Goal: Information Seeking & Learning: Learn about a topic

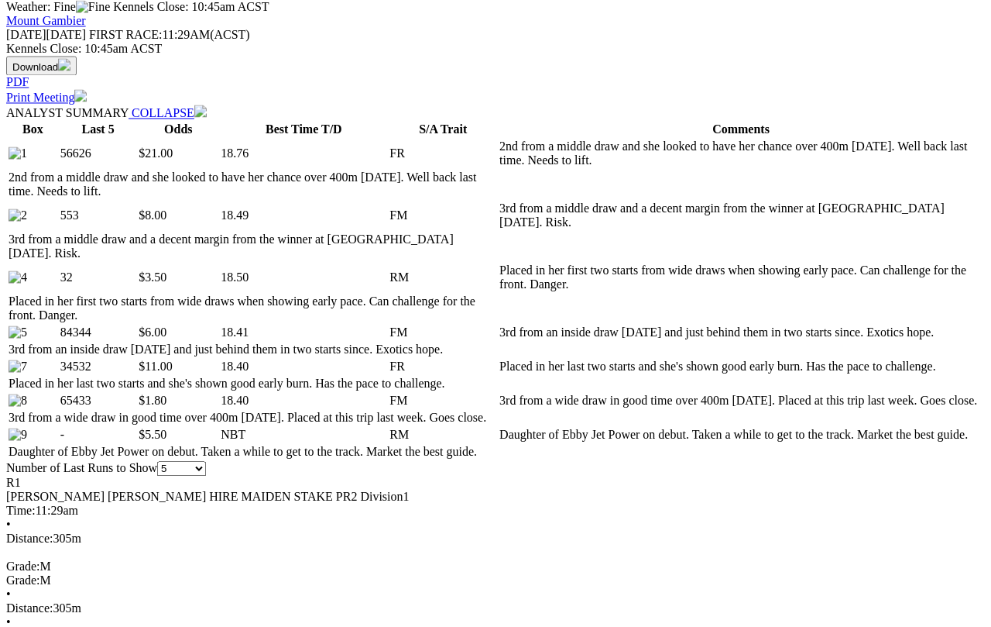
scroll to position [698, 0]
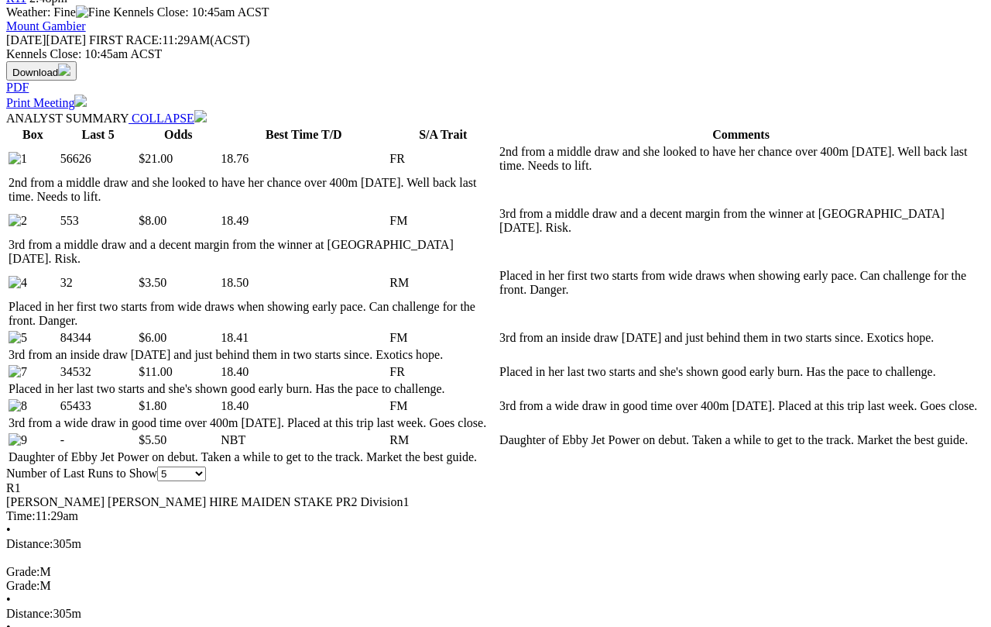
select select "10"
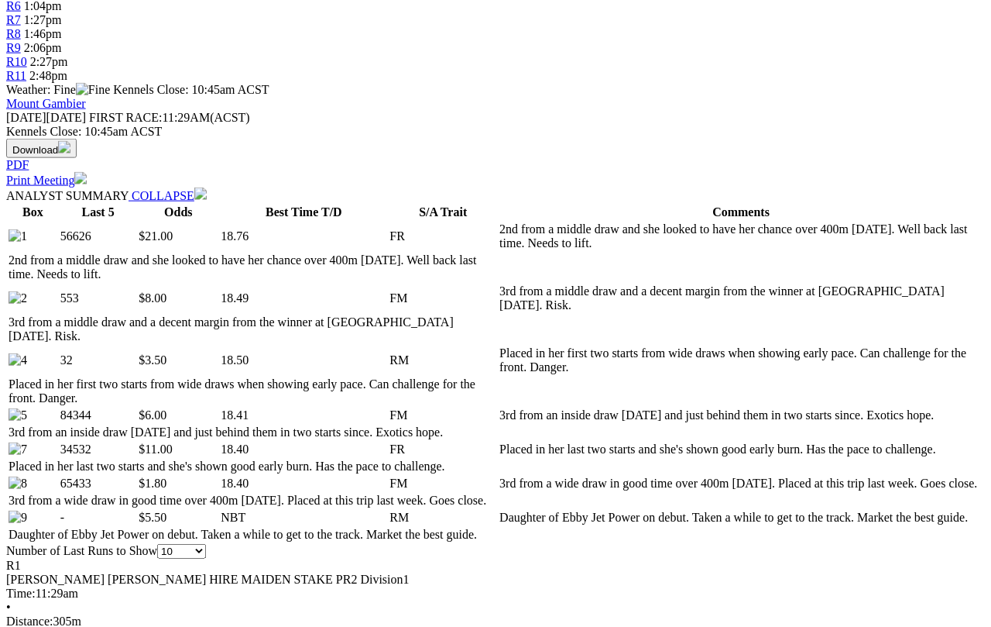
scroll to position [624, 0]
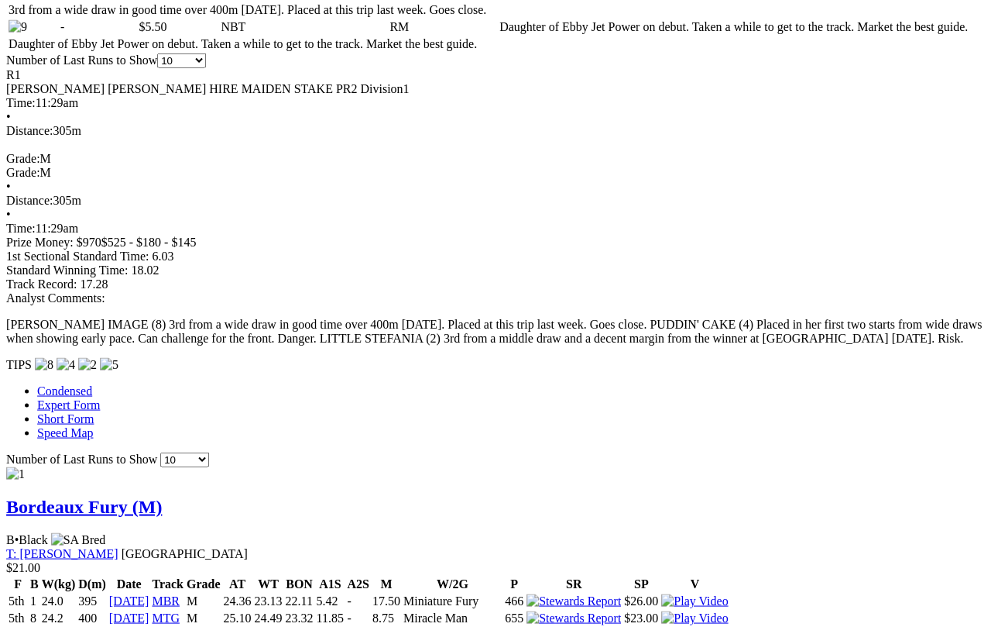
scroll to position [1111, 1]
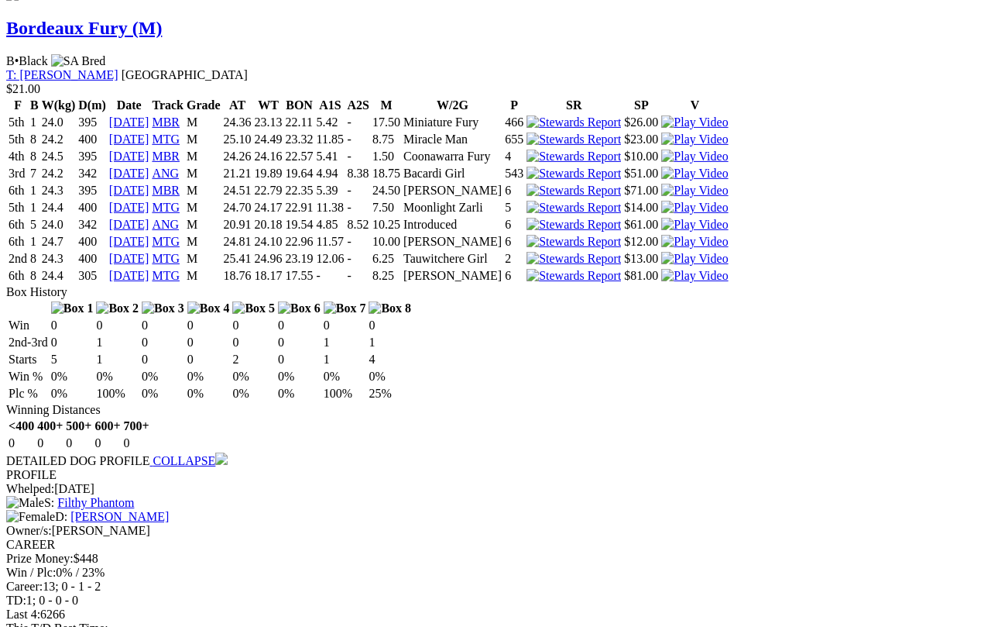
scroll to position [1620, 1]
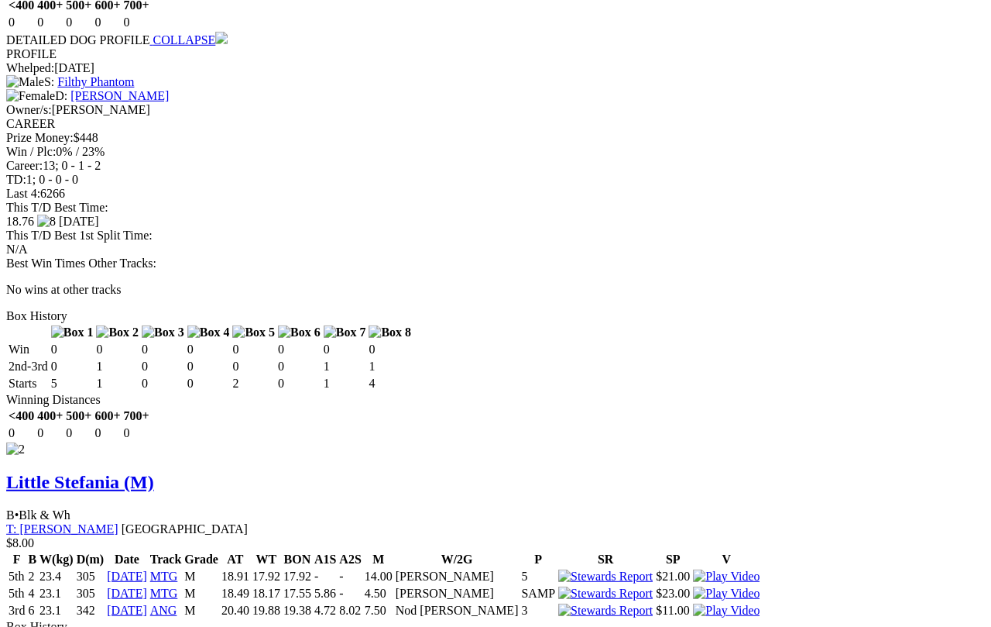
scroll to position [2011, 1]
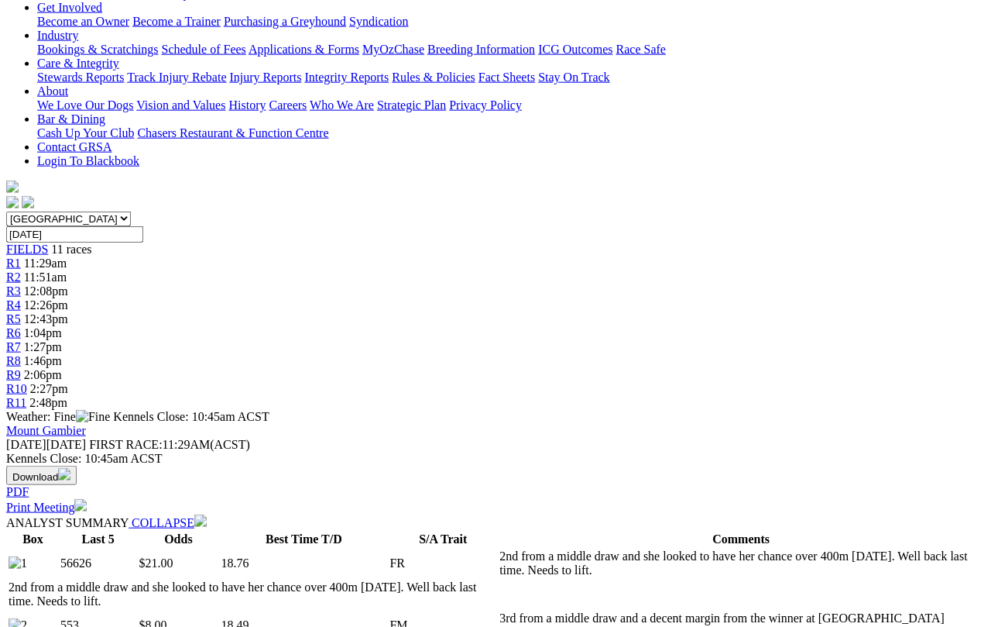
scroll to position [0, 1]
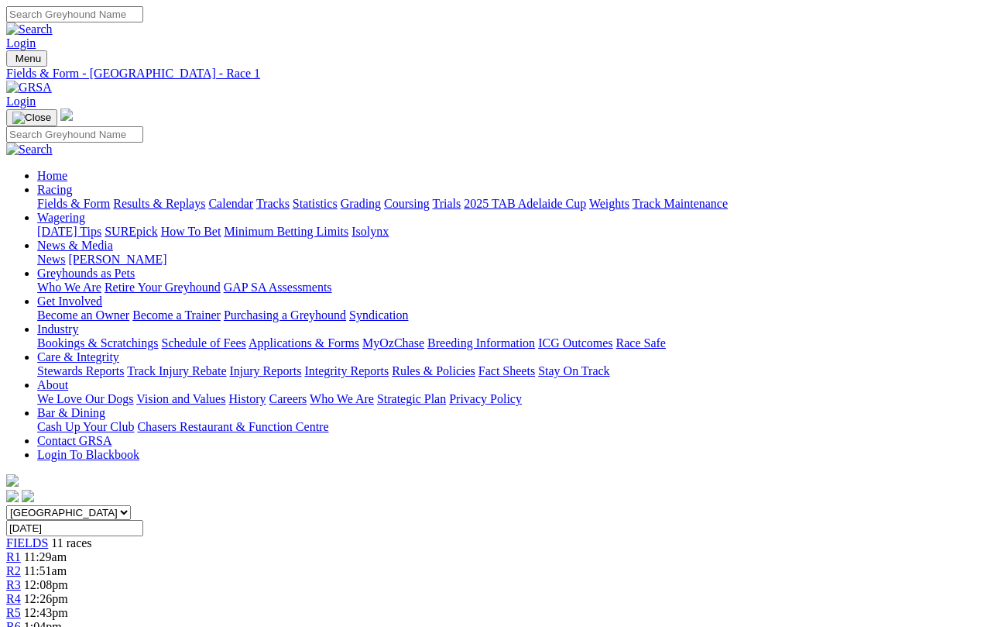
click at [21, 564] on link "R2" at bounding box center [13, 570] width 15 height 13
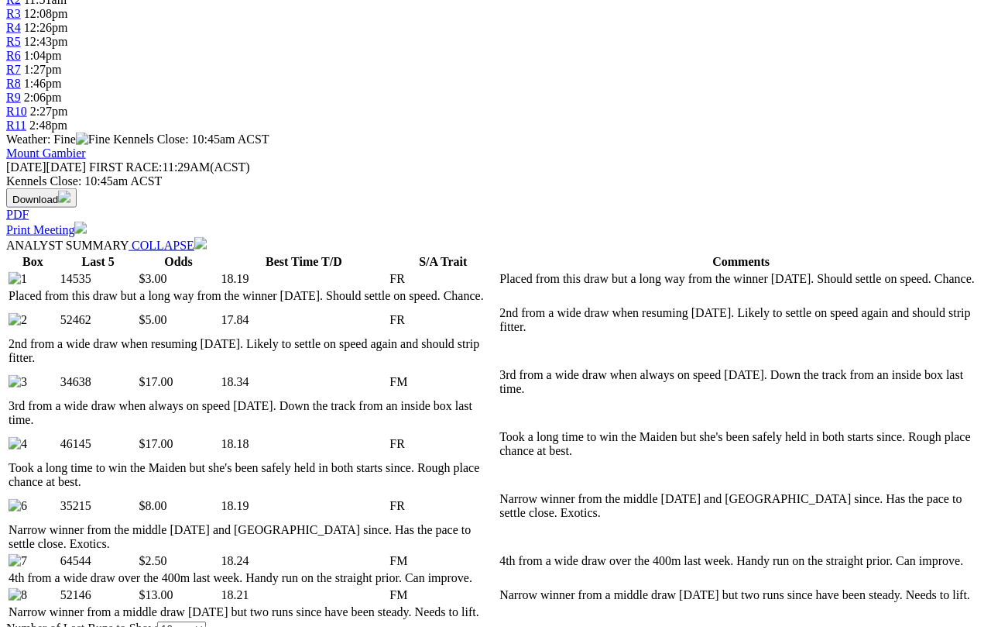
scroll to position [587, 0]
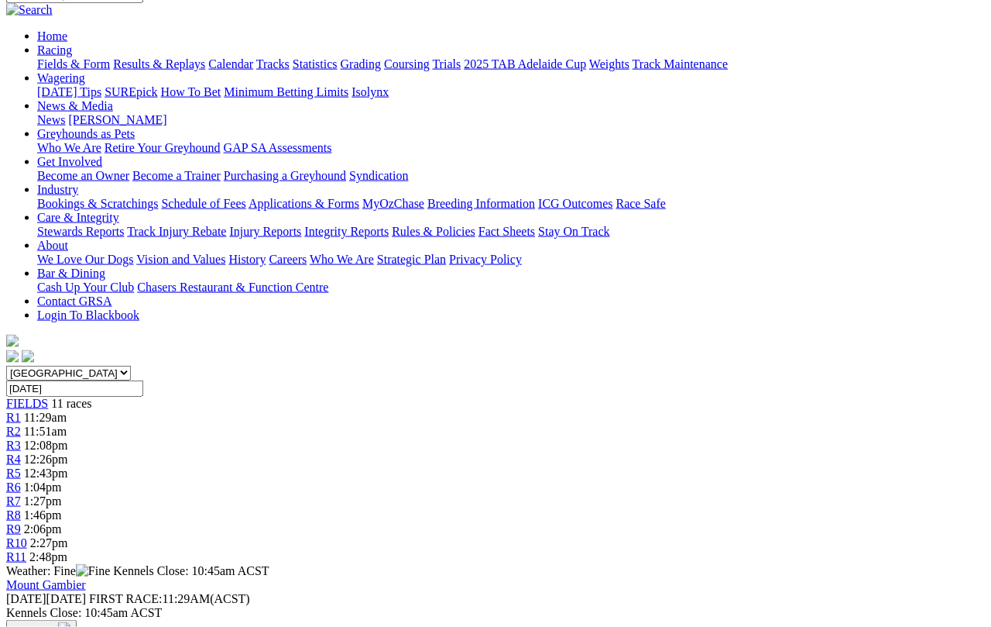
scroll to position [136, 0]
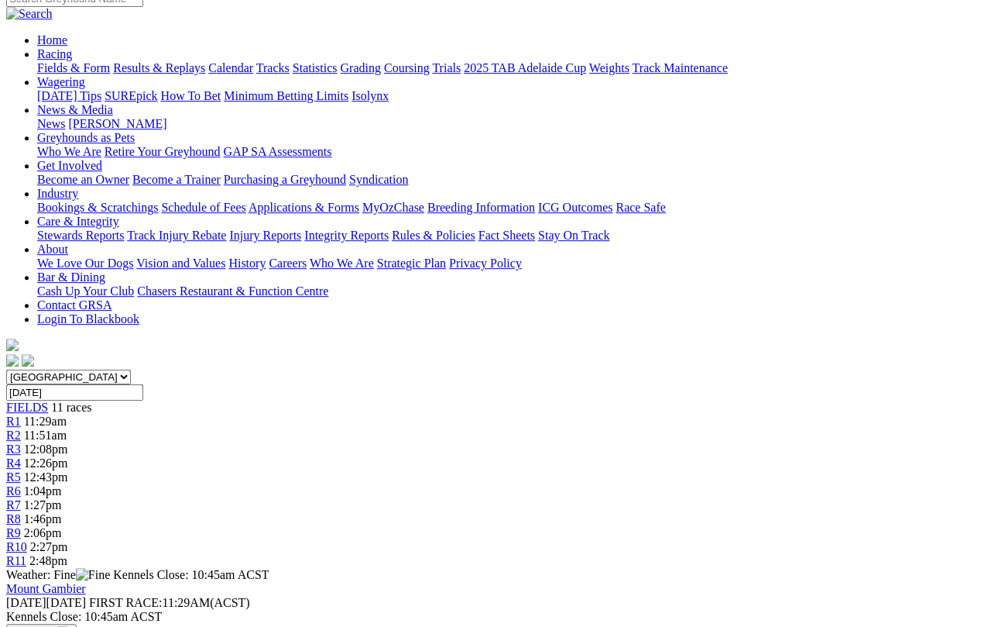
click at [21, 442] on span "R3" at bounding box center [13, 448] width 15 height 13
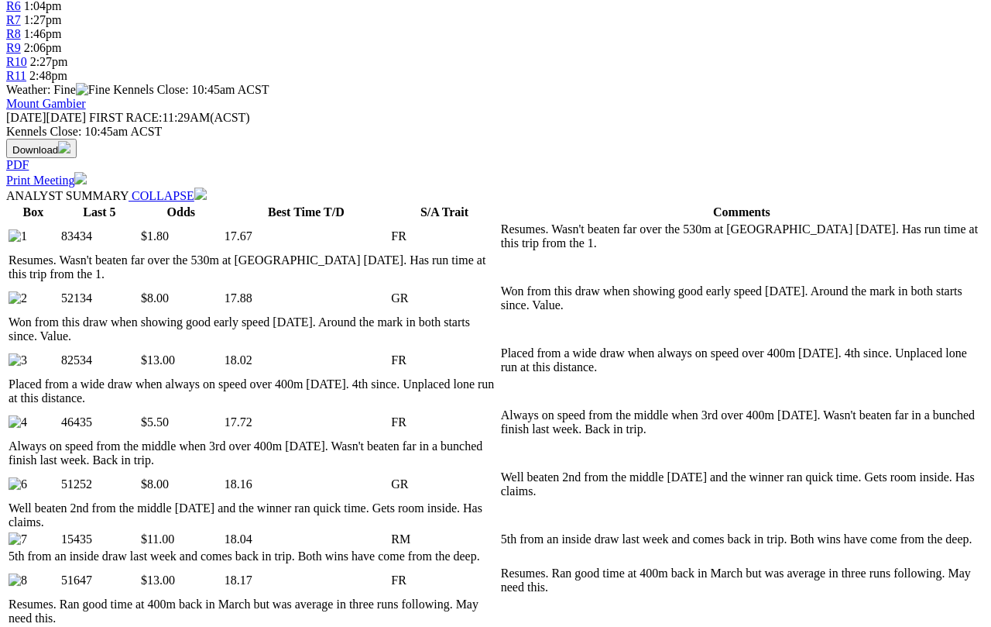
scroll to position [627, 0]
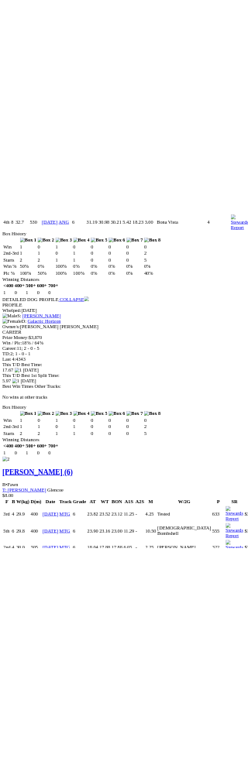
scroll to position [4545, 0]
